Goal: Task Accomplishment & Management: Manage account settings

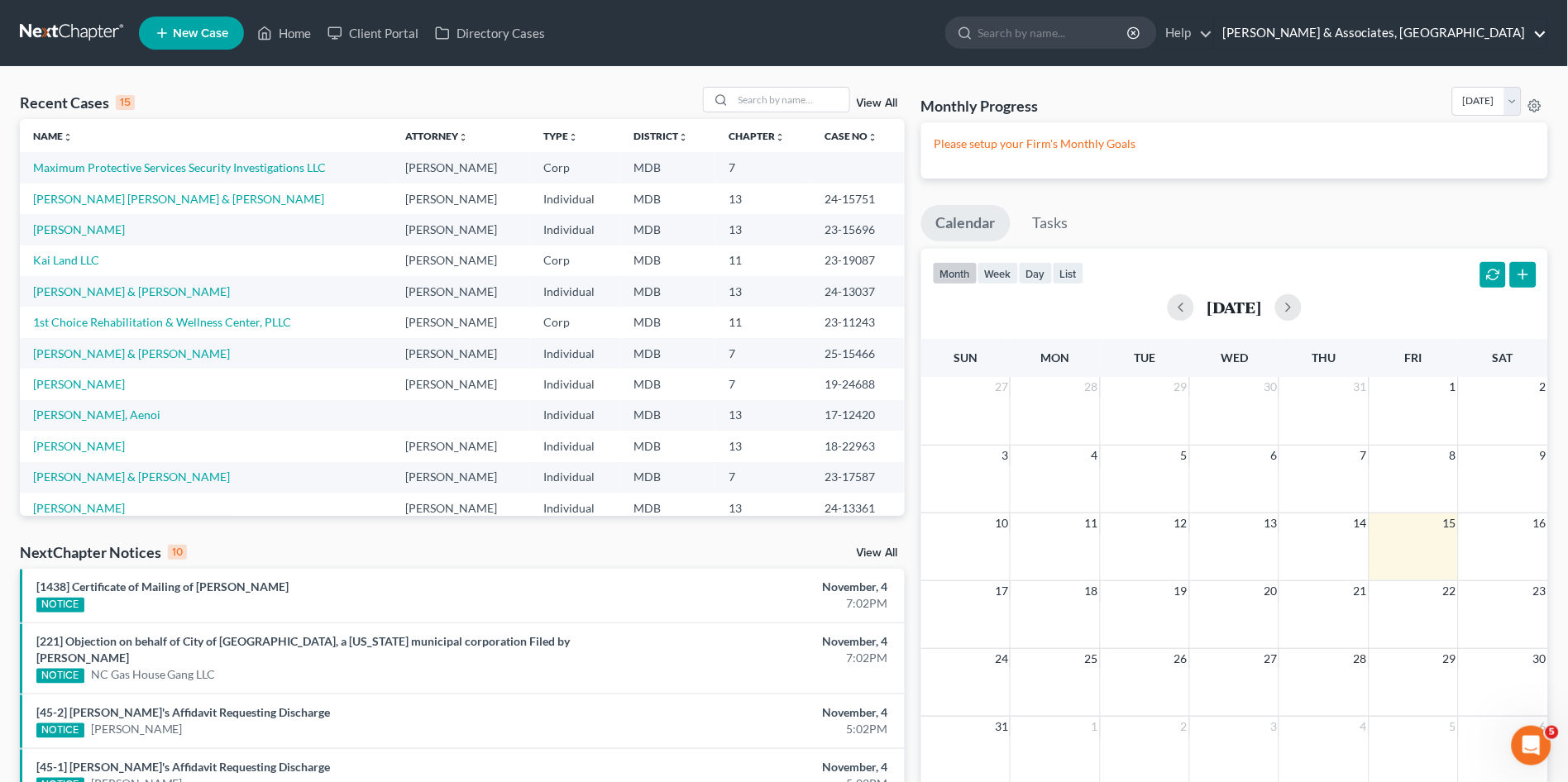
click at [1458, 25] on link "[PERSON_NAME] & Associates, [GEOGRAPHIC_DATA]" at bounding box center [1381, 33] width 332 height 30
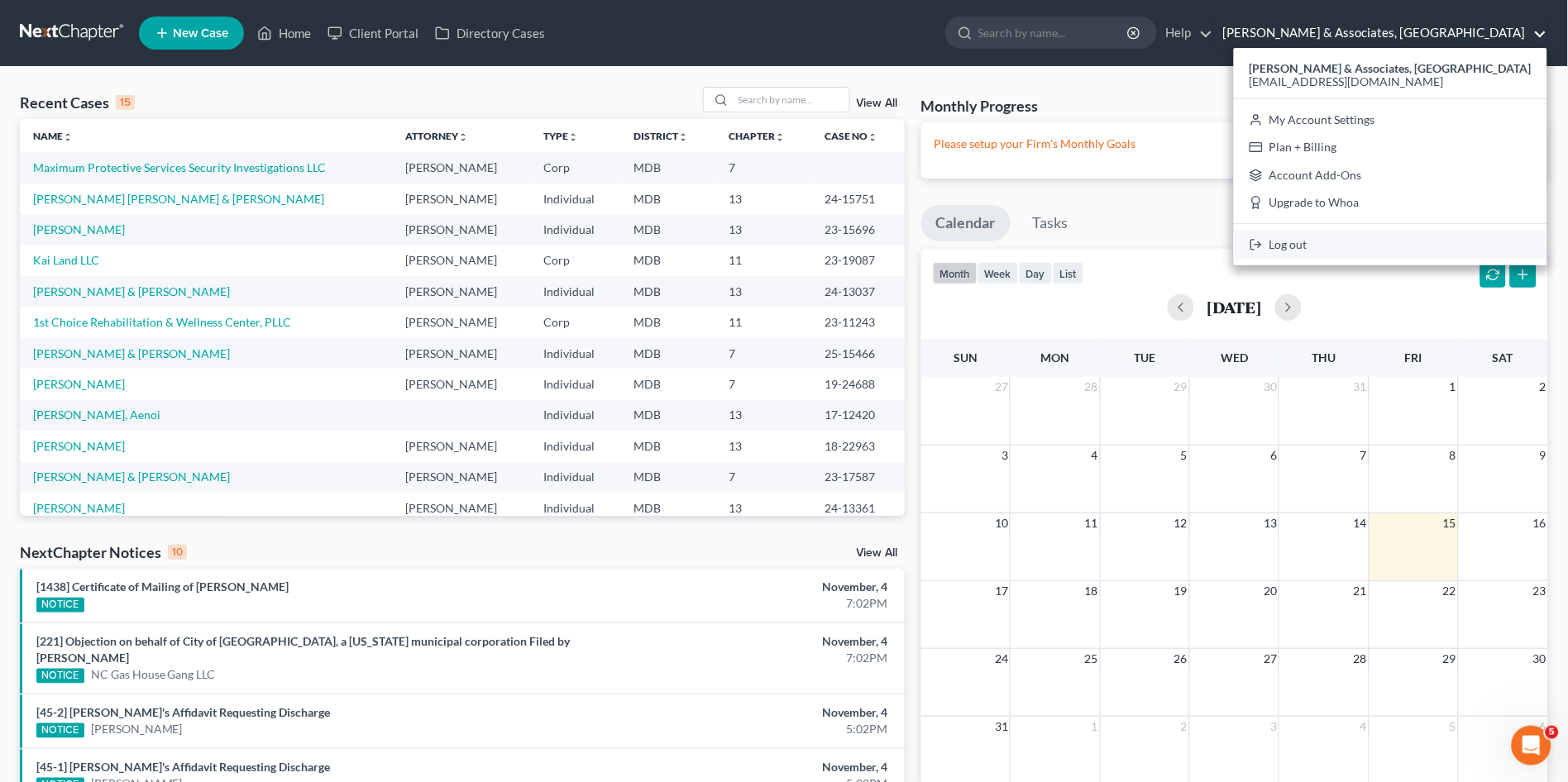
click at [1430, 241] on link "Log out" at bounding box center [1391, 245] width 313 height 28
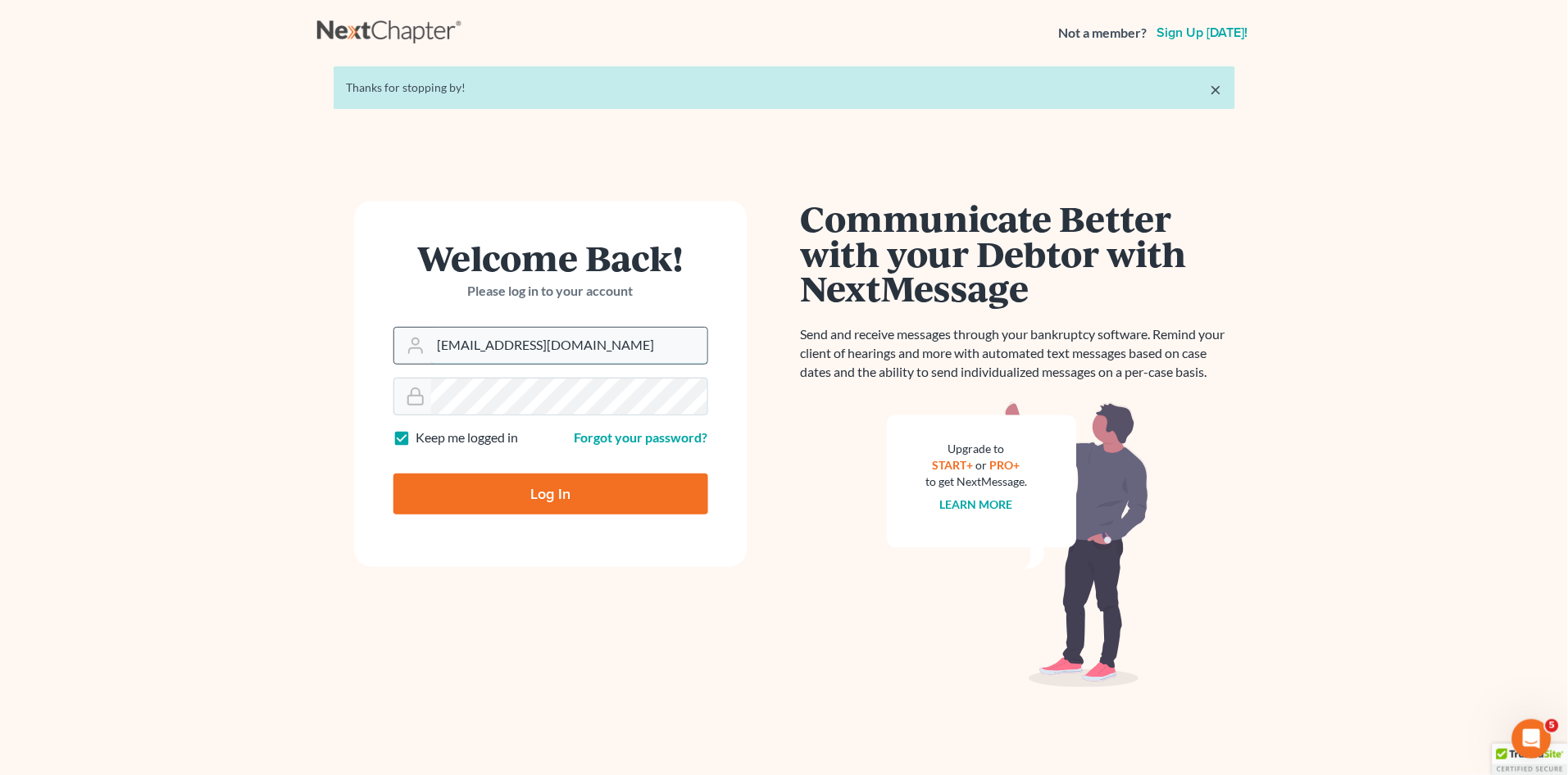
click at [603, 348] on input "[EMAIL_ADDRESS][DOMAIN_NAME]" at bounding box center [568, 346] width 276 height 36
type input "[PERSON_NAME][EMAIL_ADDRESS][DOMAIN_NAME]"
click at [549, 478] on input "Log In" at bounding box center [551, 495] width 315 height 41
type input "Thinking..."
